Goal: Transaction & Acquisition: Purchase product/service

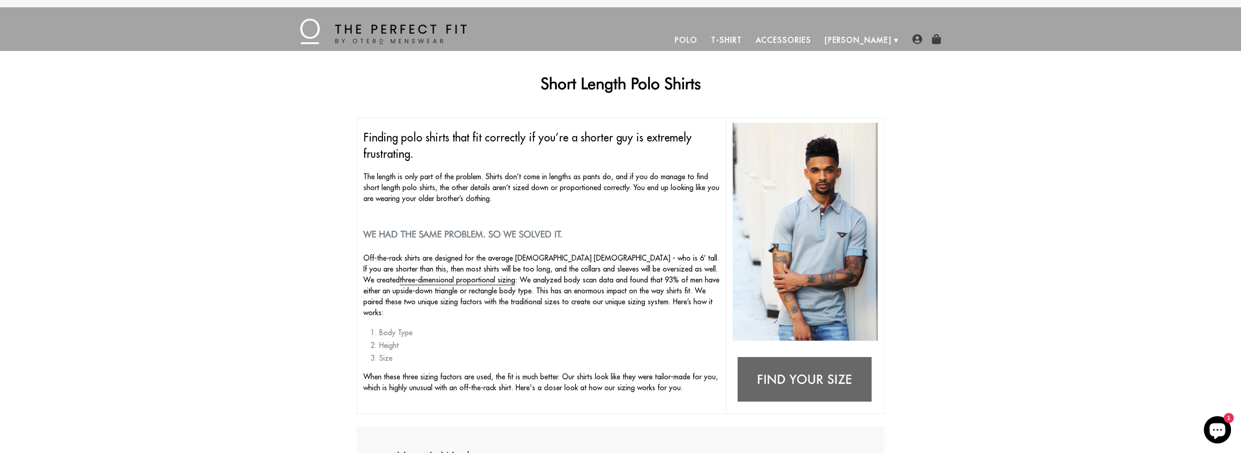
click at [704, 40] on link "Polo" at bounding box center [686, 40] width 36 height 22
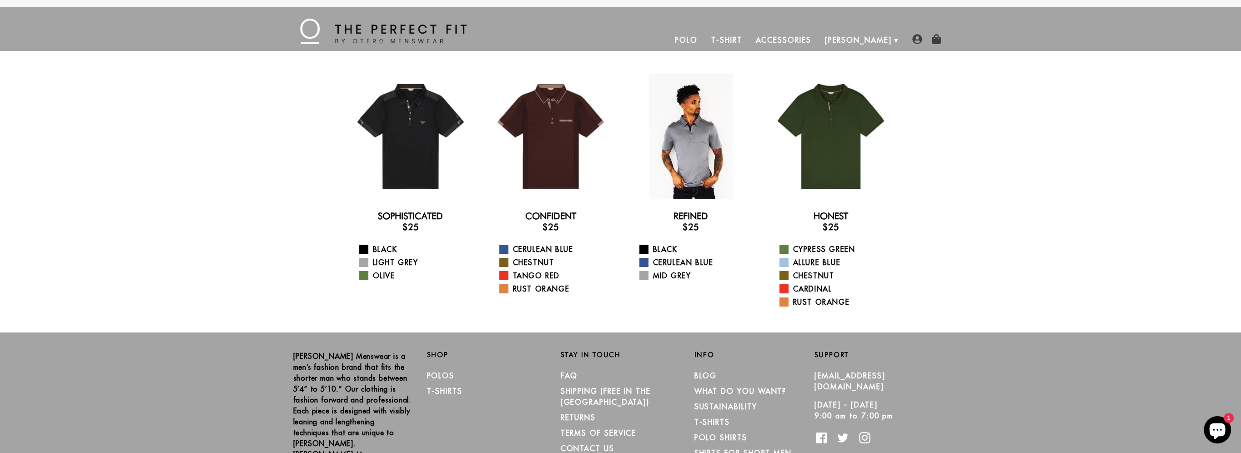
click at [719, 118] on div at bounding box center [691, 137] width 126 height 126
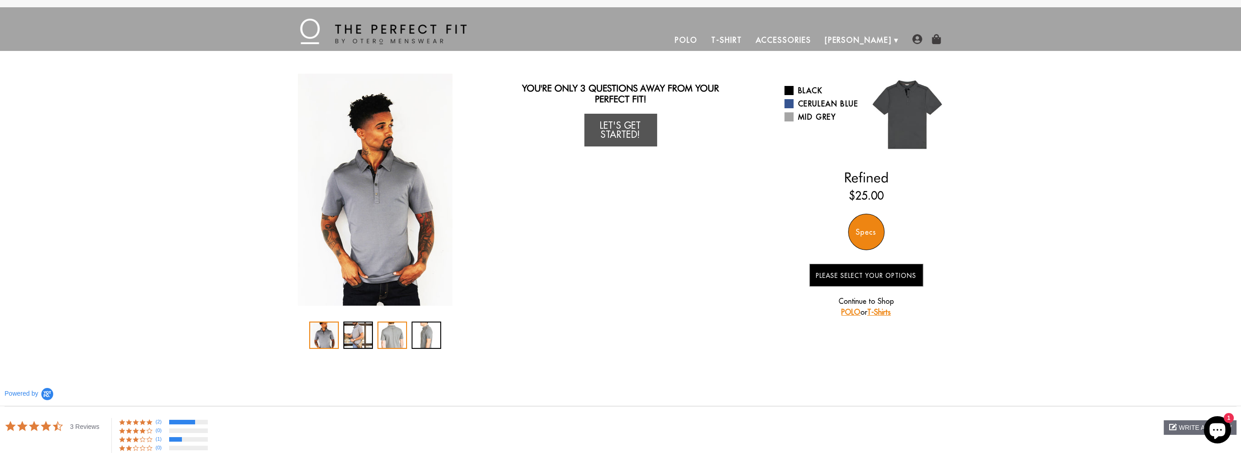
click at [386, 336] on div "3 / 4" at bounding box center [392, 335] width 30 height 27
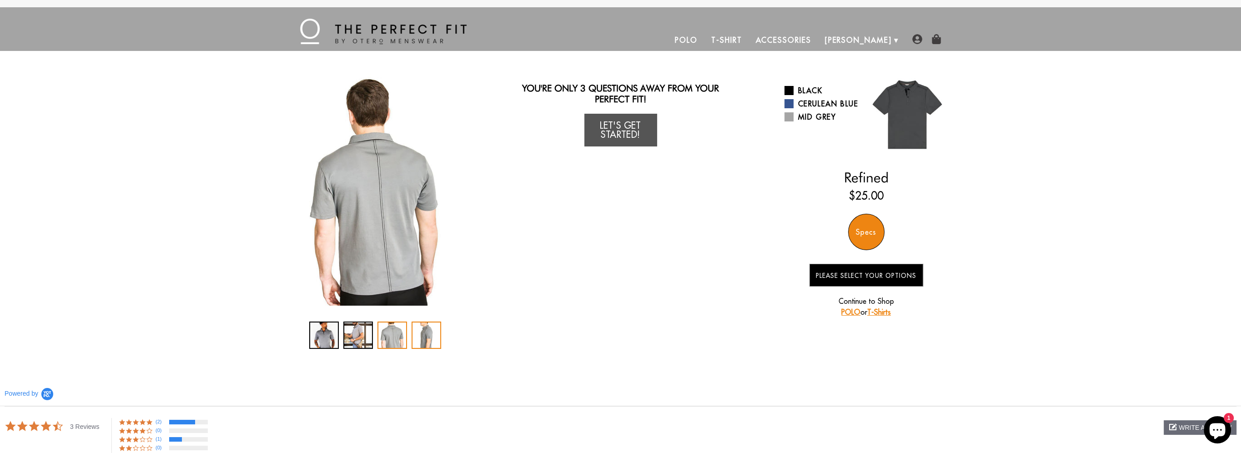
click at [417, 337] on div "4 / 4" at bounding box center [427, 335] width 30 height 27
